Goal: Task Accomplishment & Management: Use online tool/utility

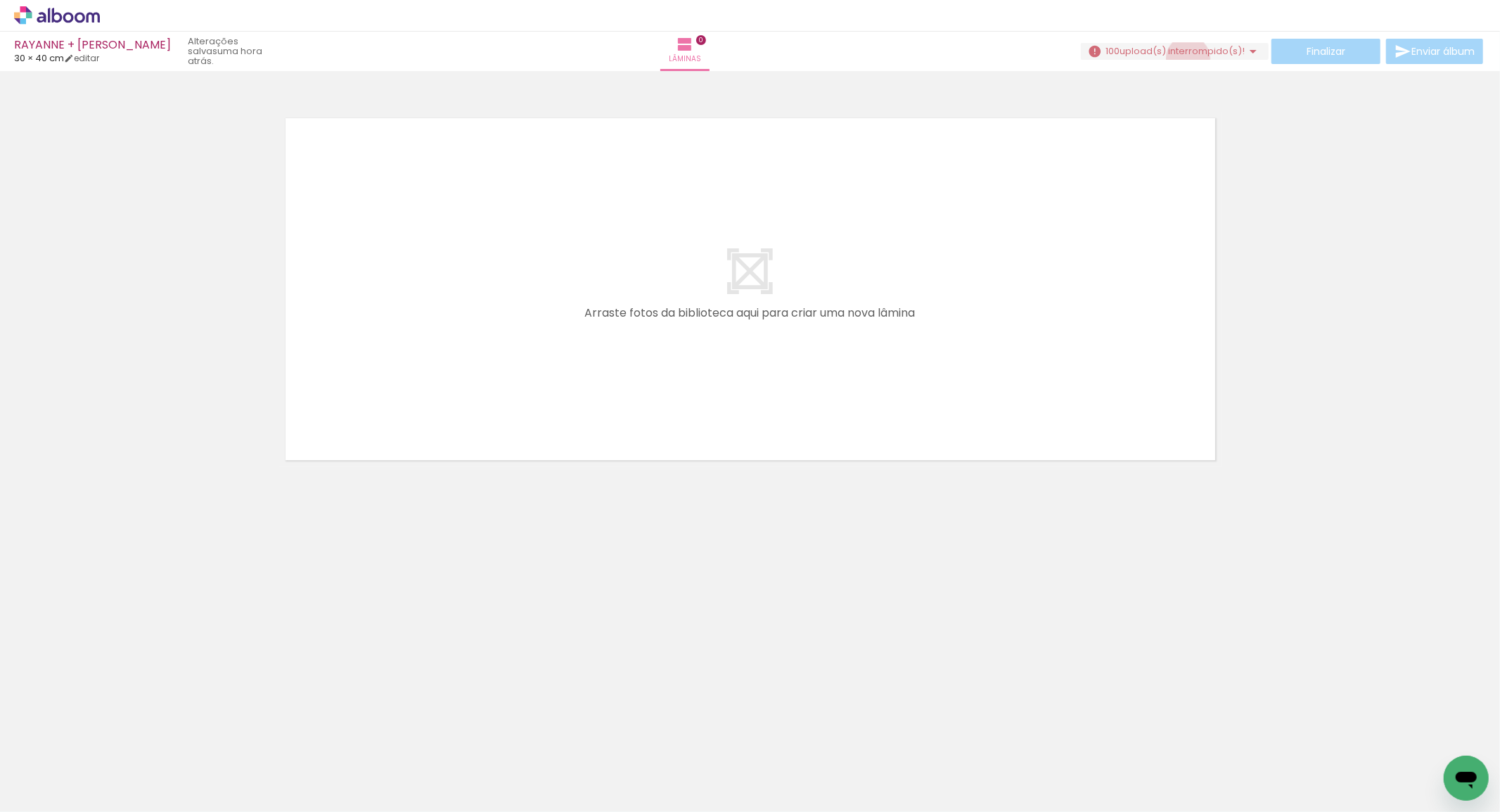
click at [1182, 58] on paper-button "100 upload(s) interrompido(s)! 0,00%" at bounding box center [1175, 51] width 188 height 17
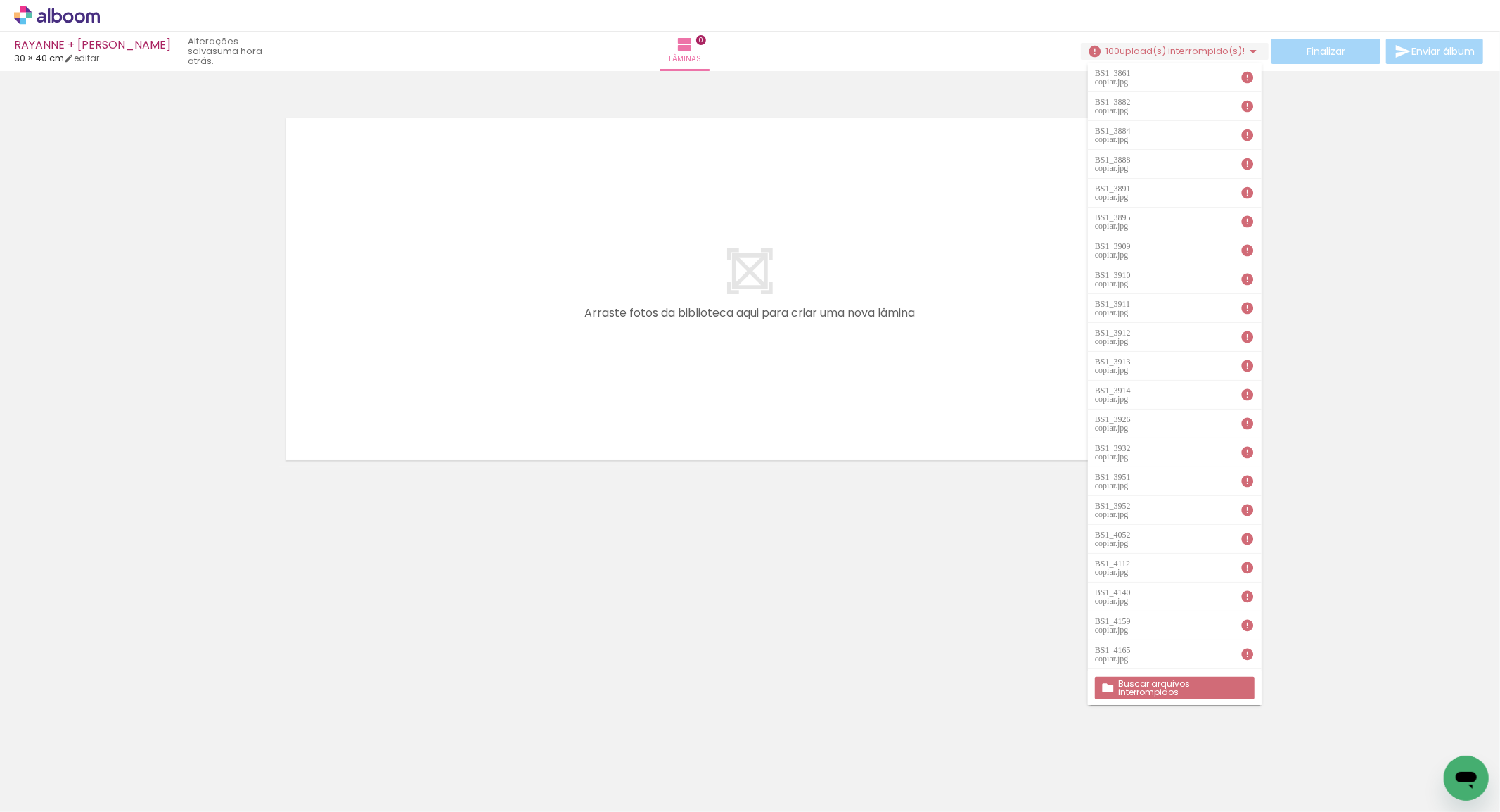
click at [0, 0] on slot "Buscar arquivos interrompidos" at bounding box center [0, 0] width 0 height 0
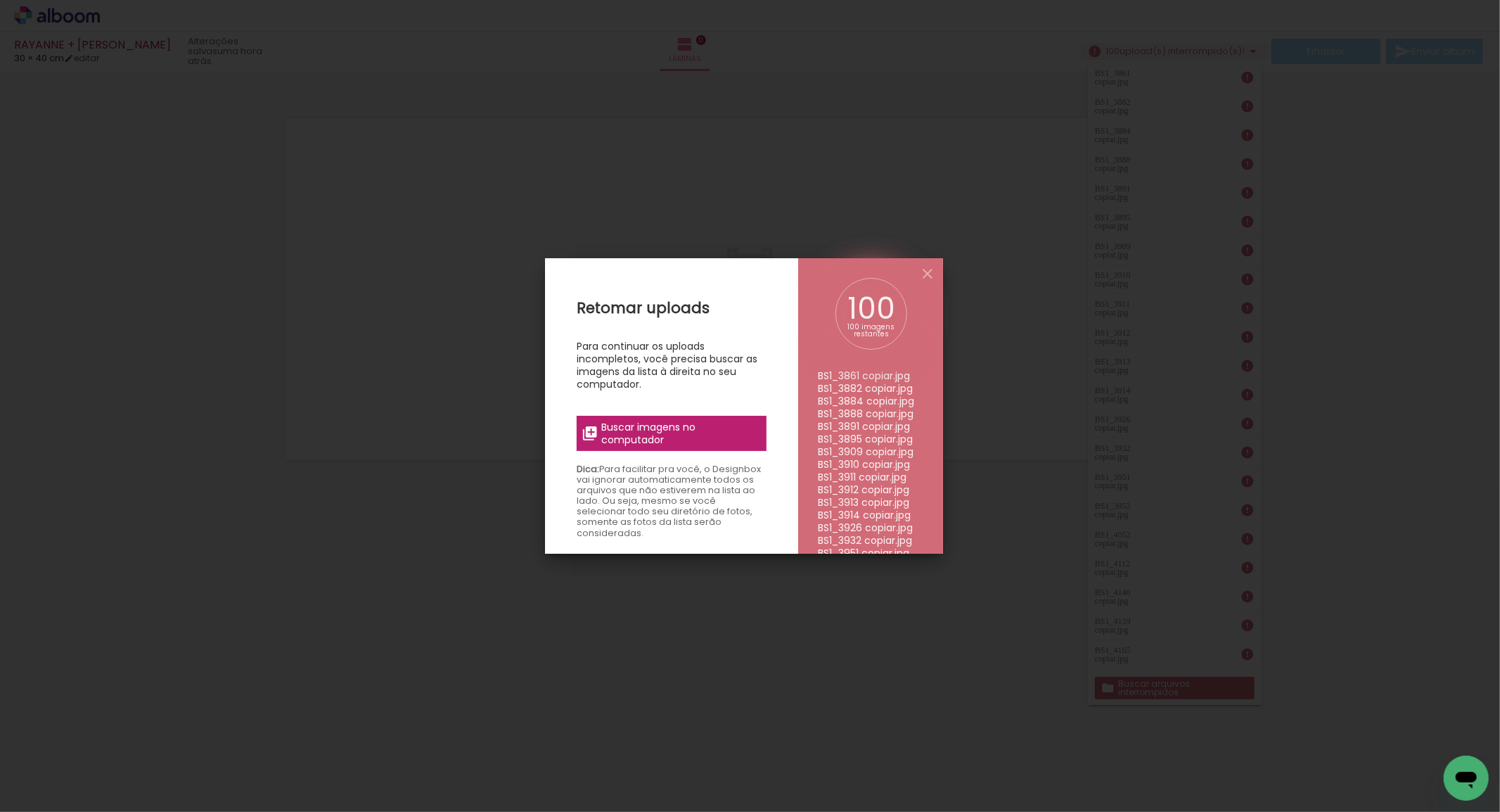
click at [628, 427] on span "Buscar imagens no computador" at bounding box center [680, 433] width 157 height 26
click at [0, 0] on input "file" at bounding box center [0, 0] width 0 height 0
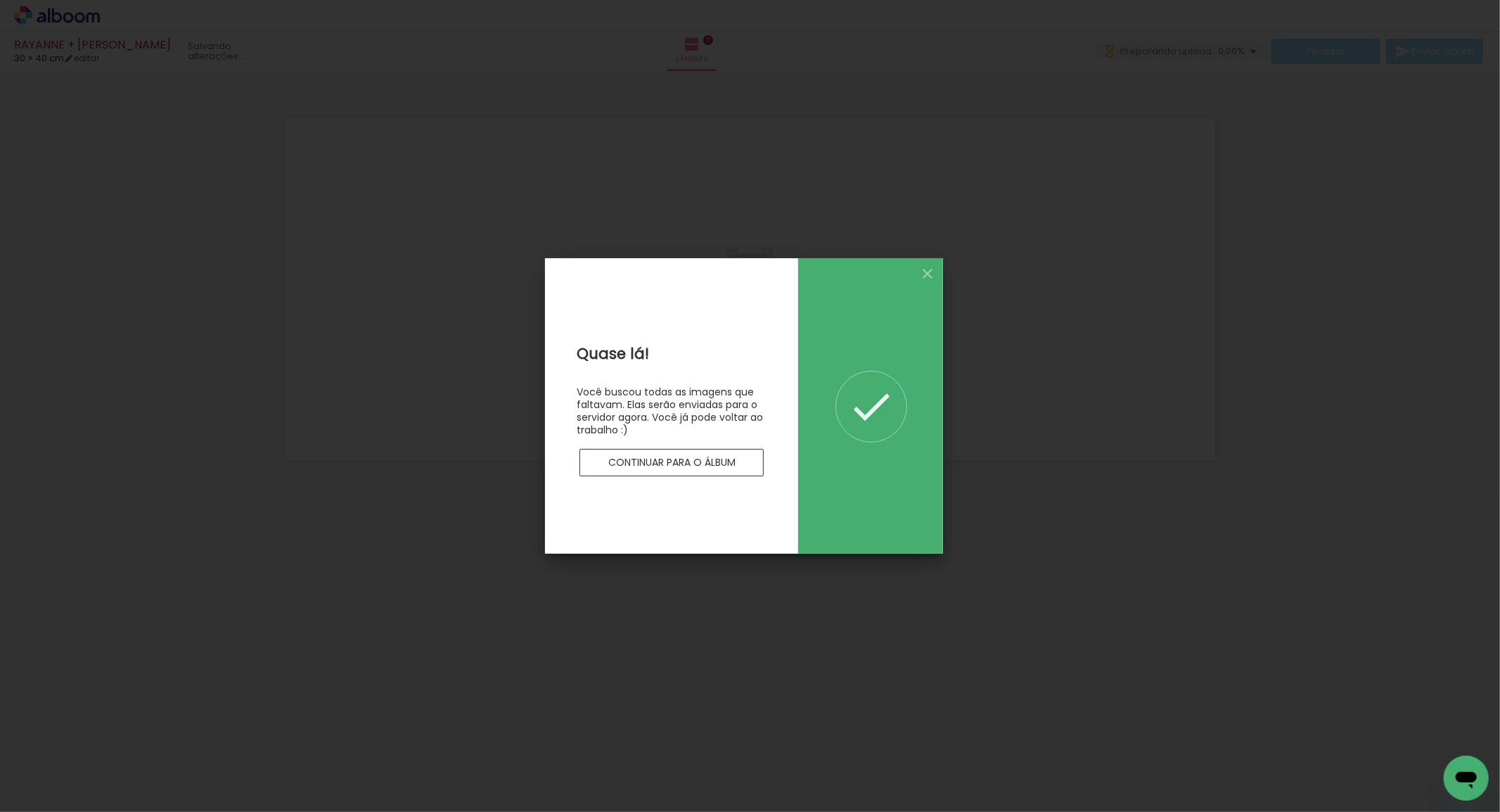
click at [0, 0] on slot "Continuar para o álbum" at bounding box center [0, 0] width 0 height 0
